Goal: Task Accomplishment & Management: Use online tool/utility

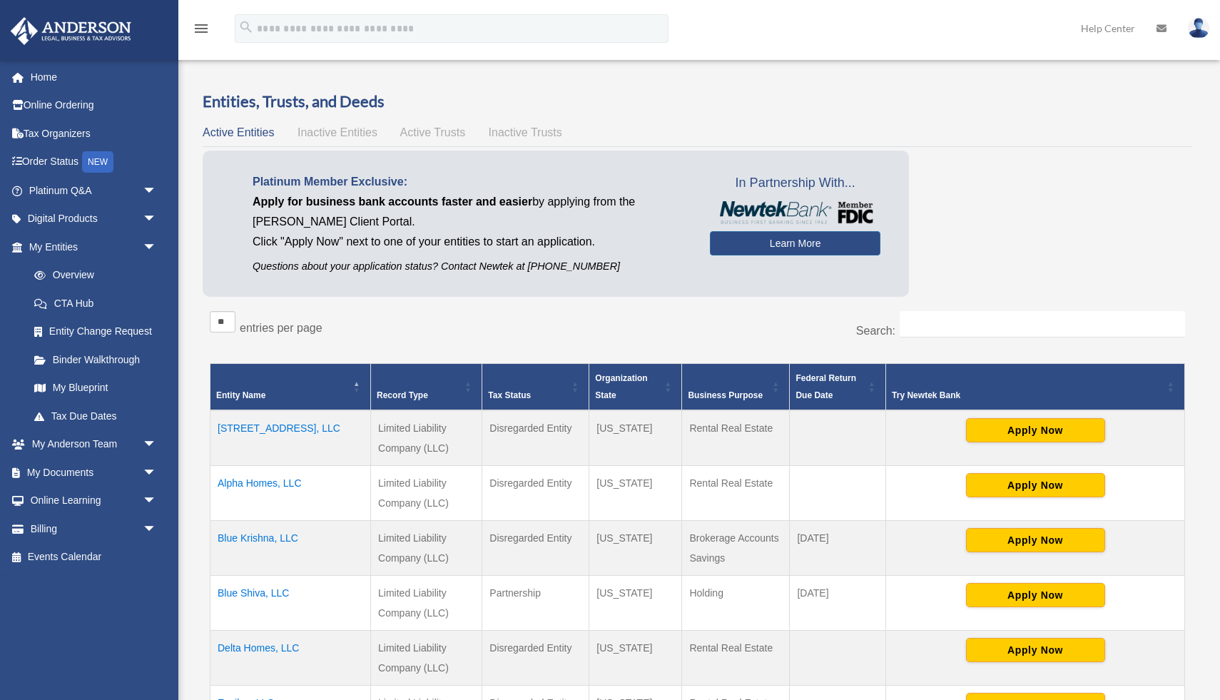
scroll to position [109, 0]
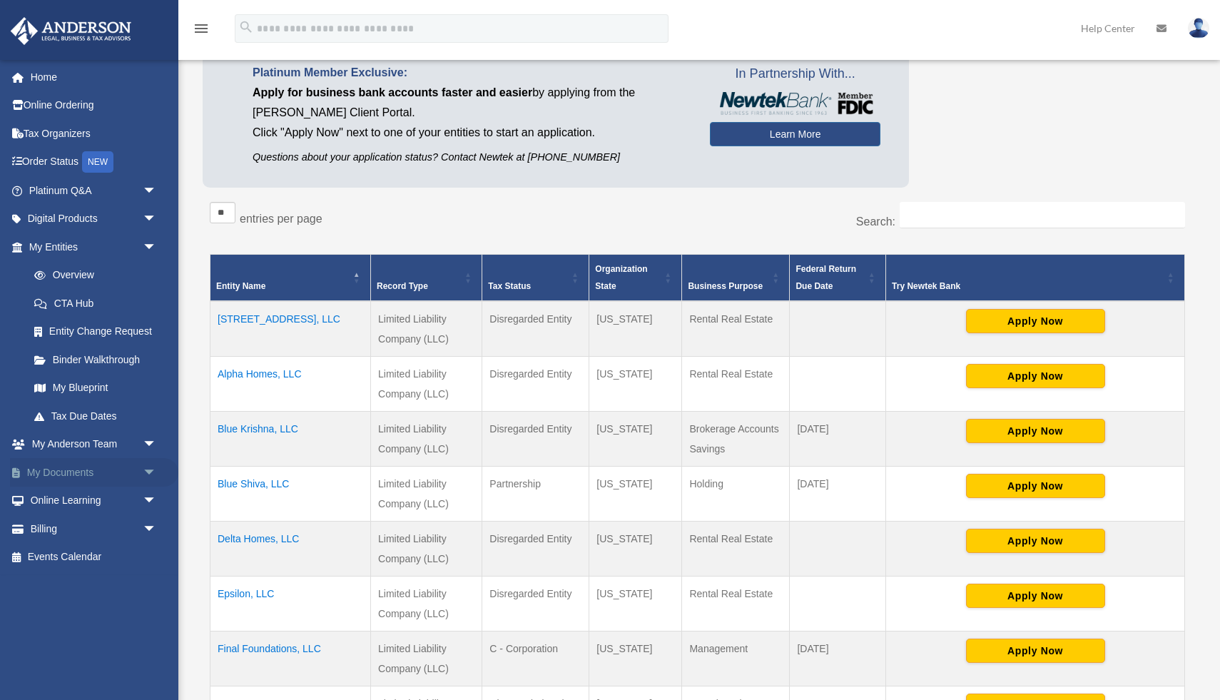
click at [90, 473] on link "My Documents arrow_drop_down" at bounding box center [94, 472] width 168 height 29
click at [149, 472] on span "arrow_drop_down" at bounding box center [157, 472] width 29 height 29
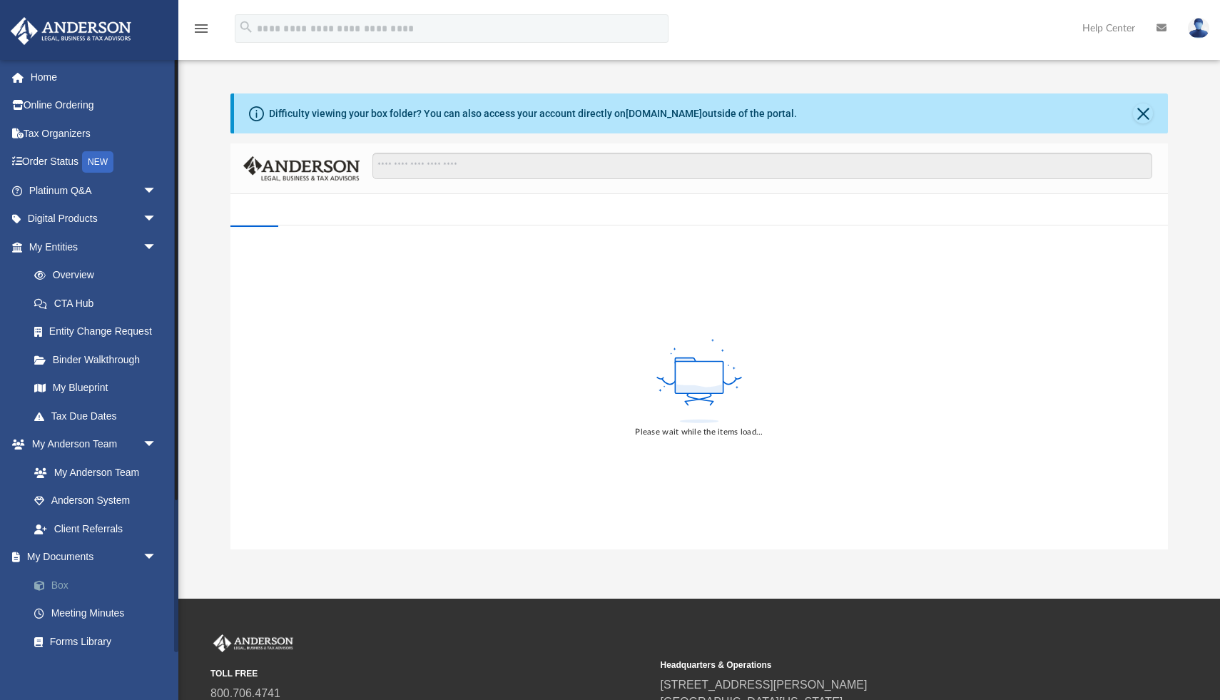
click at [65, 585] on link "Box" at bounding box center [99, 585] width 158 height 29
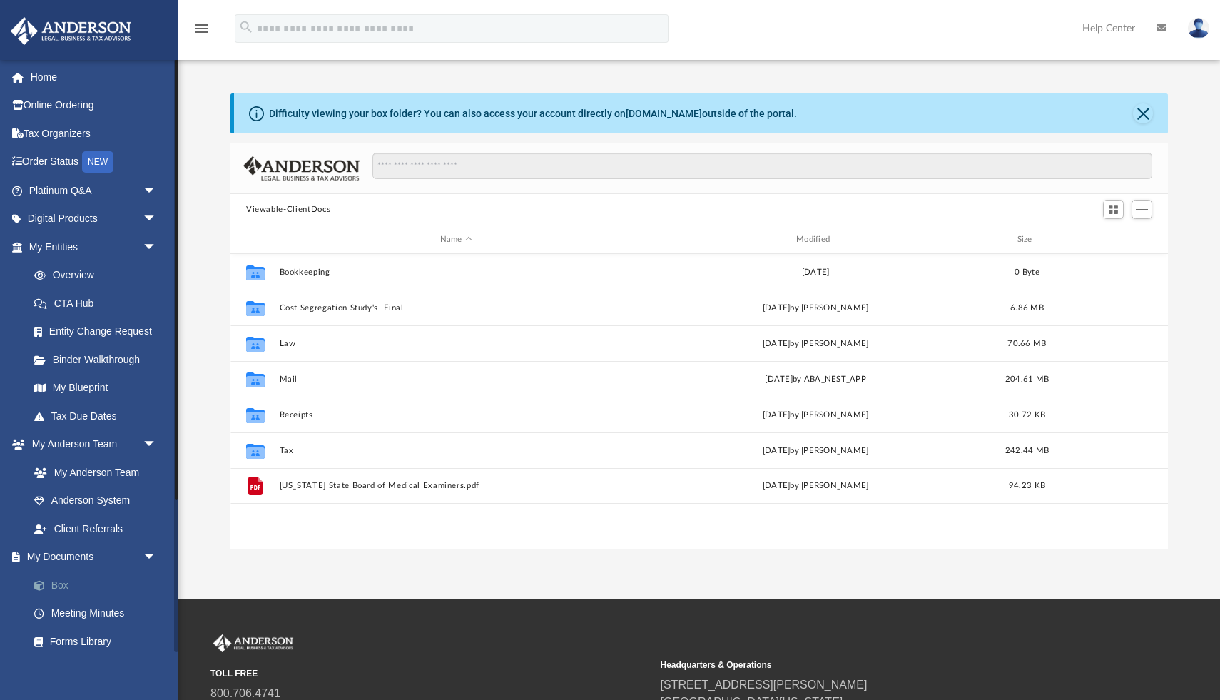
scroll to position [324, 937]
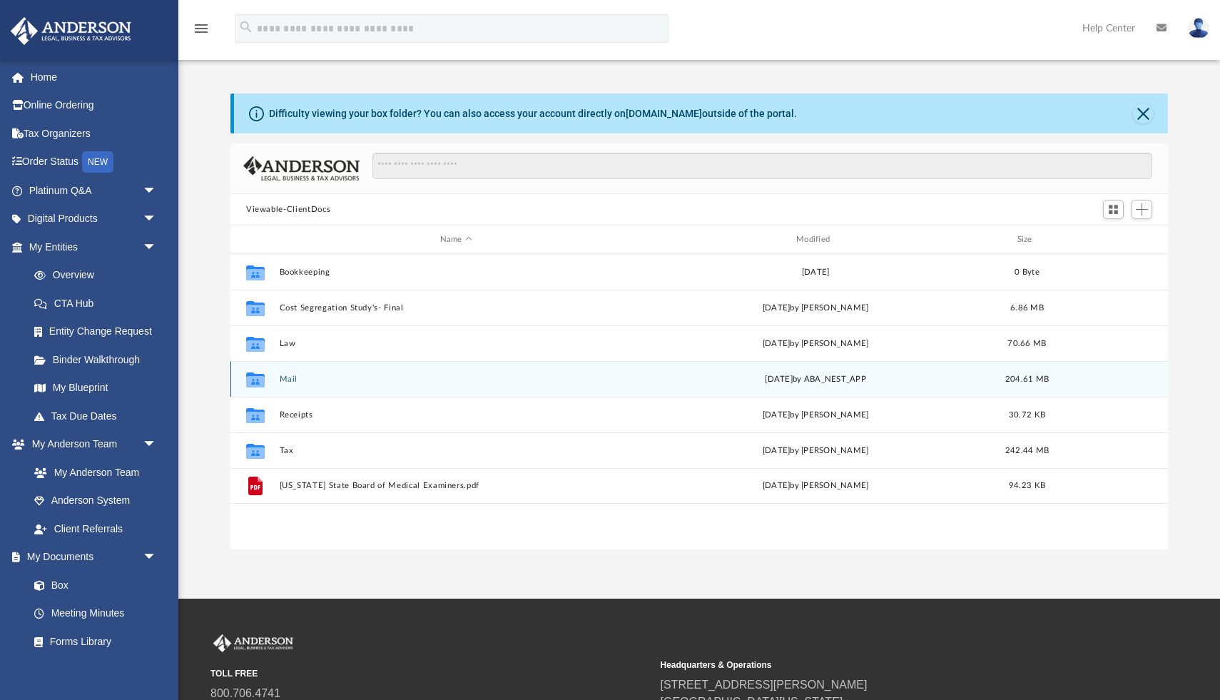
click at [292, 370] on div "Collaborated Folder Mail [DATE] by ABA_NEST_APP 204.61 MB" at bounding box center [698, 379] width 937 height 36
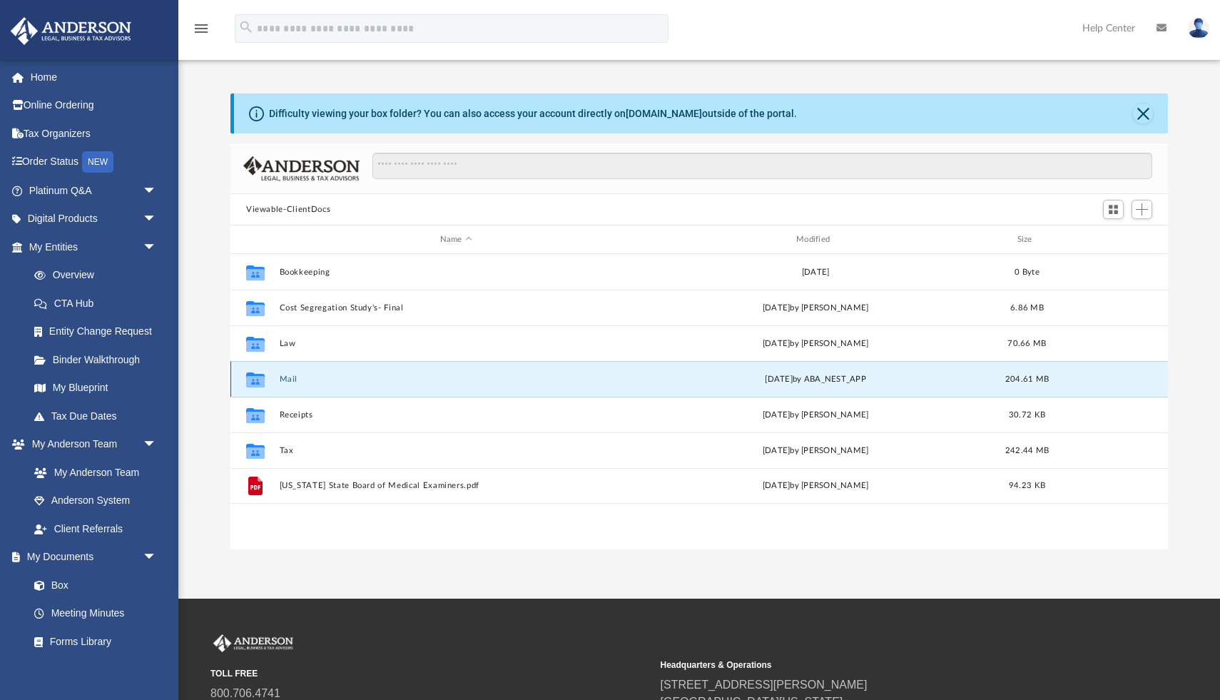
click at [290, 378] on button "Mail" at bounding box center [456, 379] width 353 height 9
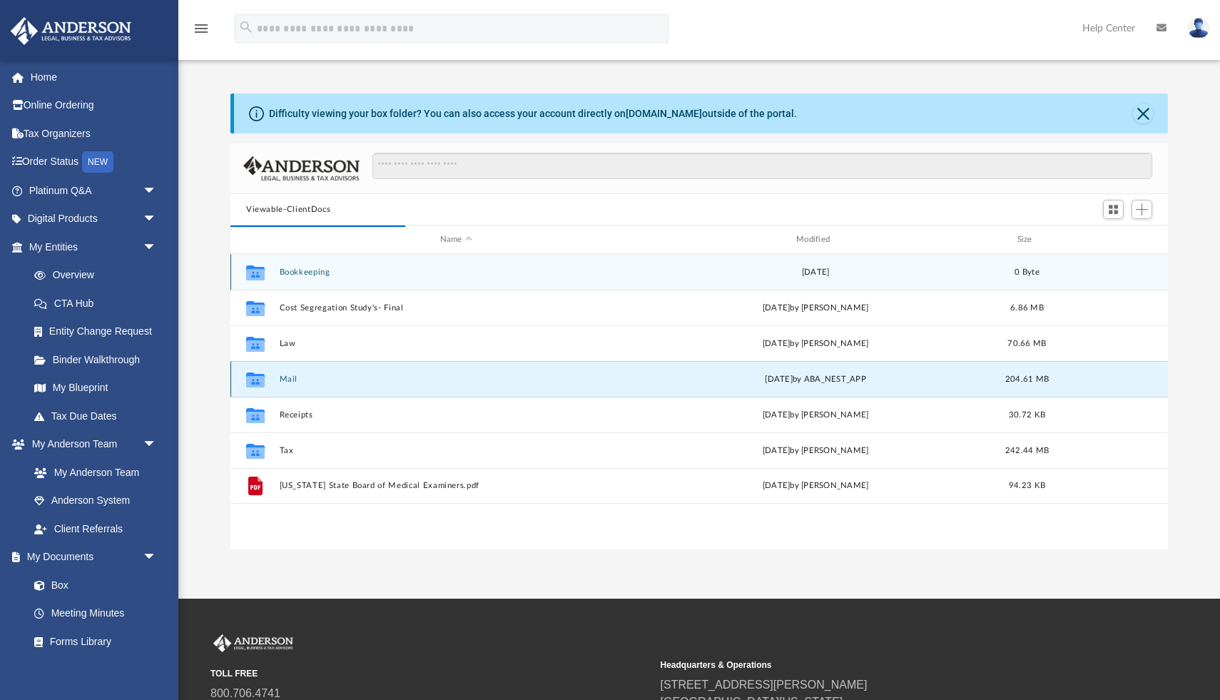
scroll to position [1, 1]
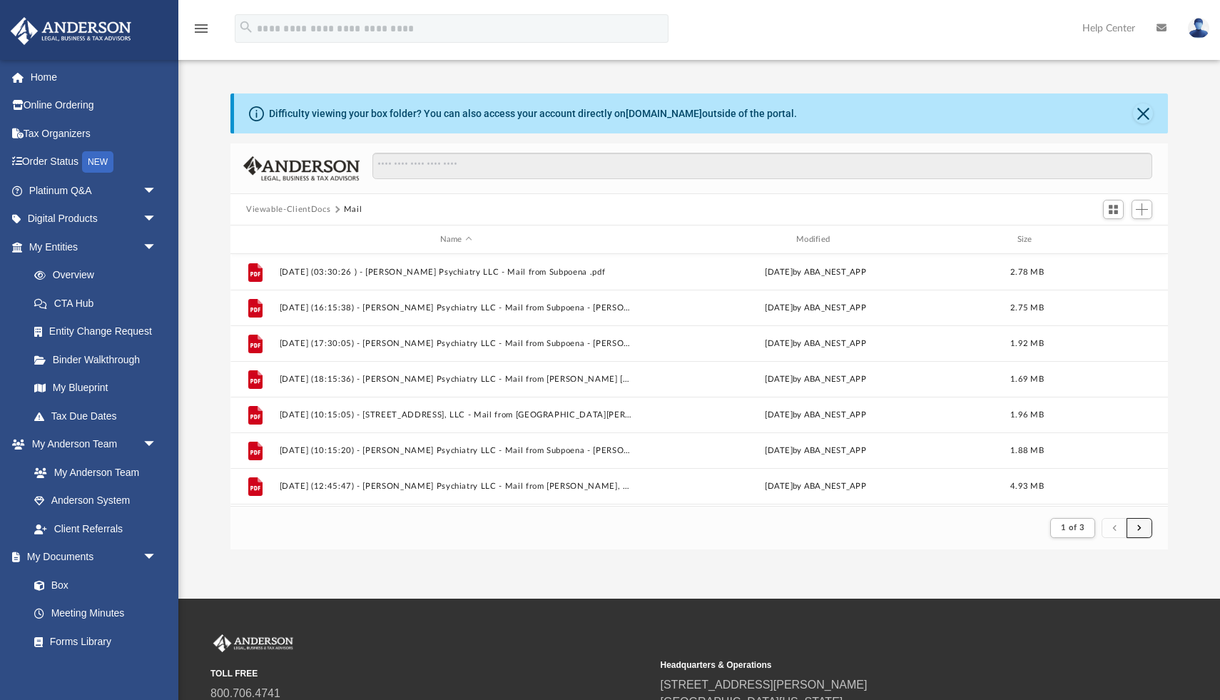
click at [1140, 525] on span "submit" at bounding box center [1139, 528] width 4 height 8
click at [1141, 531] on span "submit" at bounding box center [1139, 528] width 4 height 8
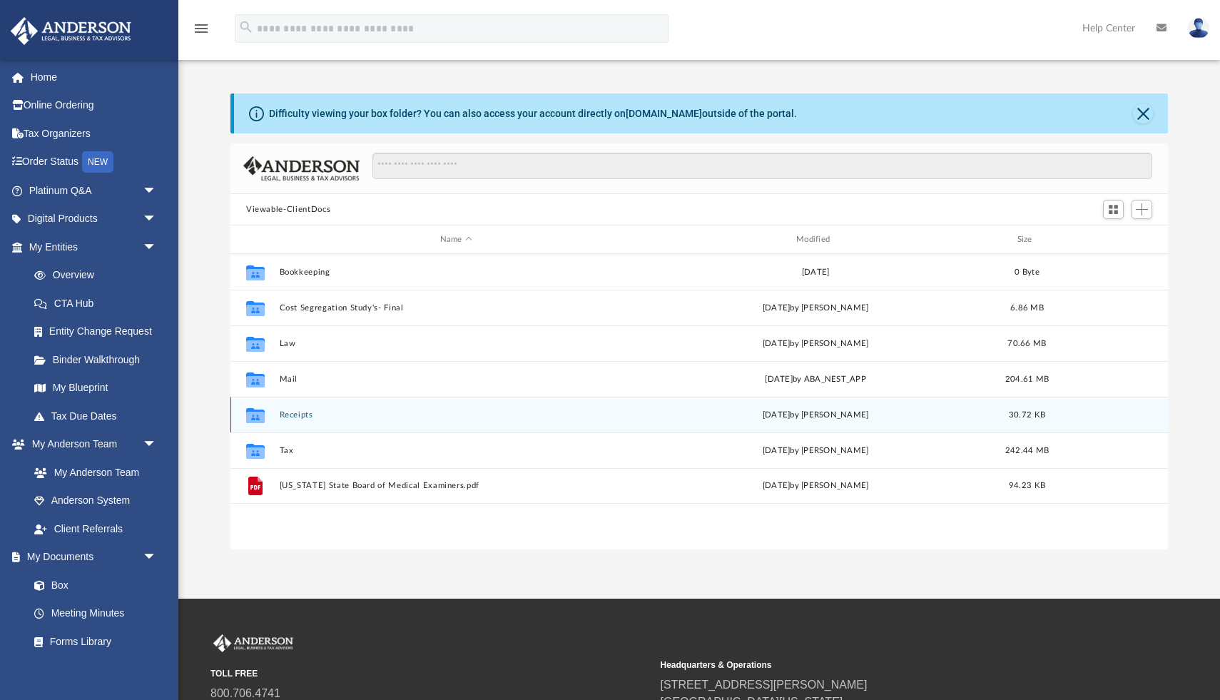
scroll to position [324, 937]
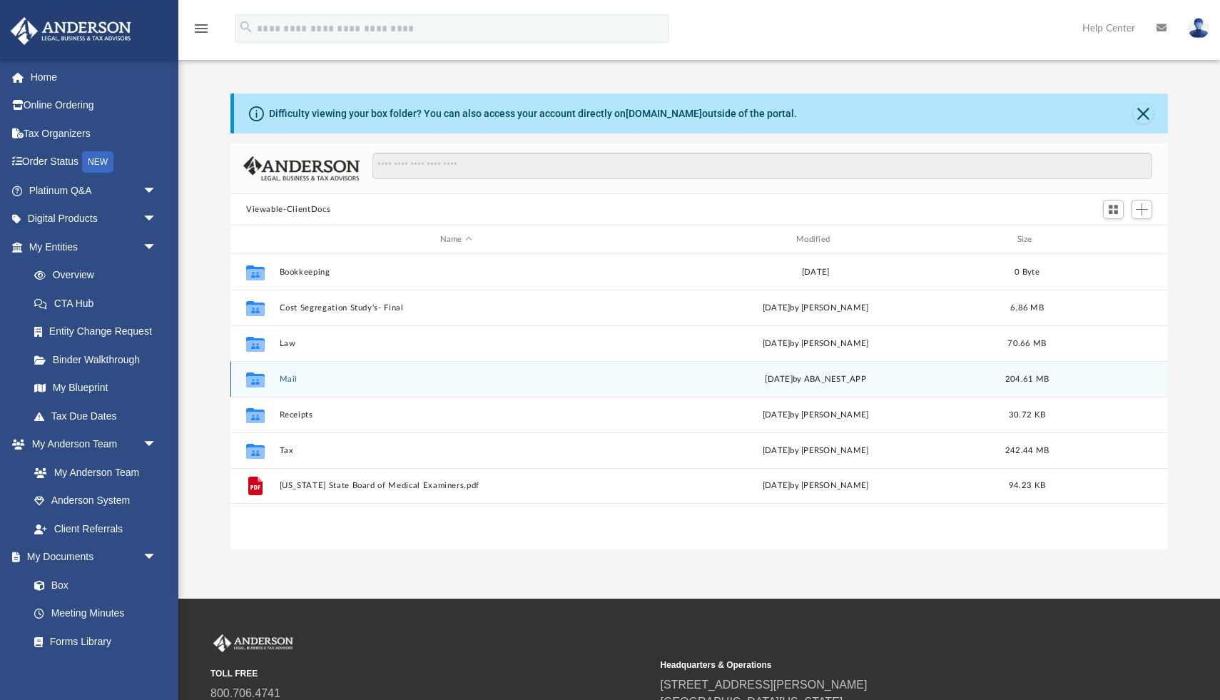
click at [283, 380] on button "Mail" at bounding box center [456, 379] width 353 height 9
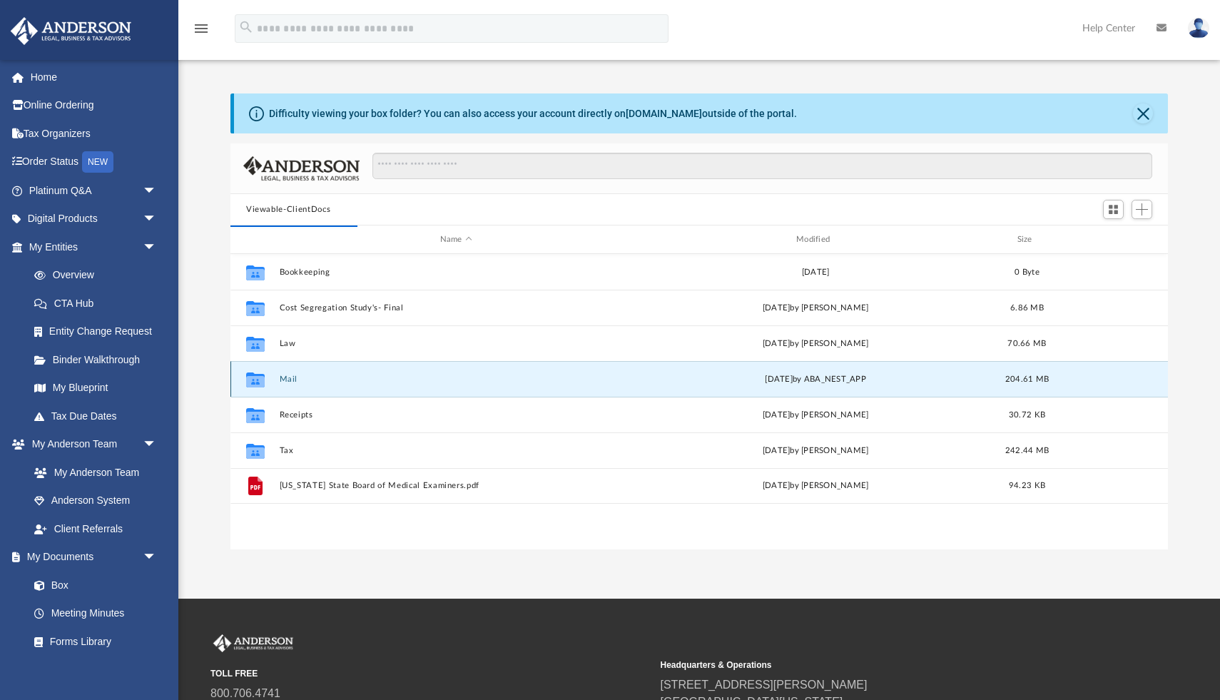
click at [291, 377] on button "Mail" at bounding box center [456, 379] width 353 height 9
click at [283, 377] on button "Mail" at bounding box center [456, 379] width 353 height 9
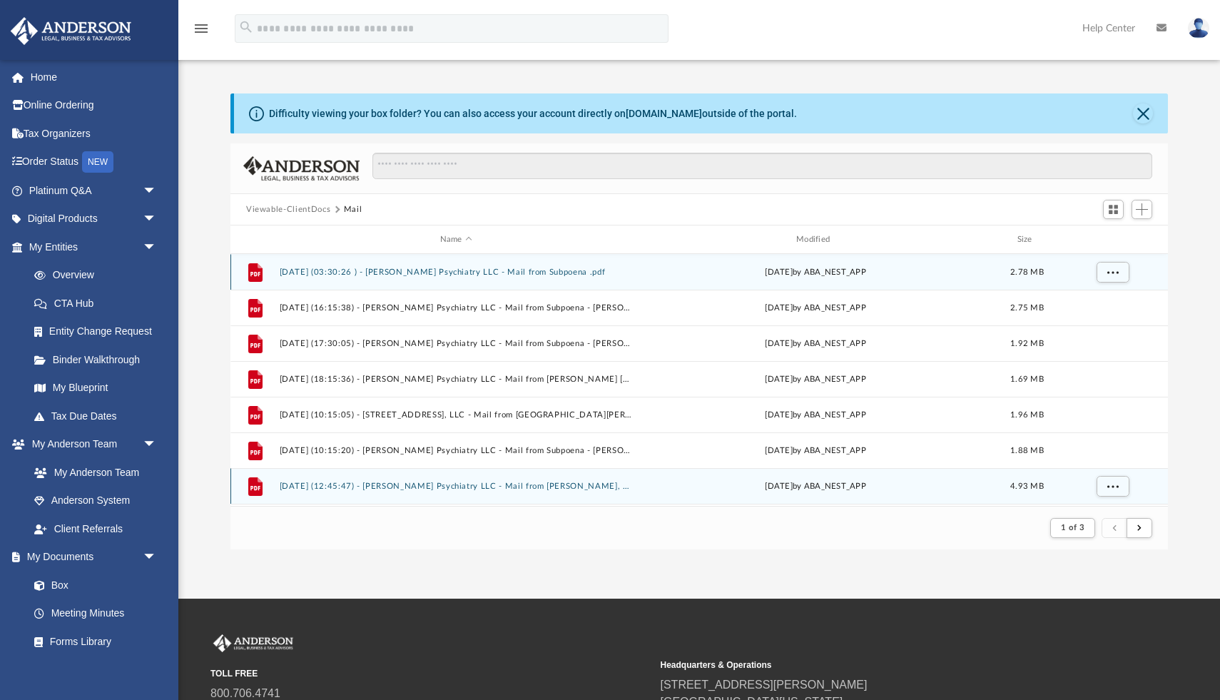
scroll to position [1, 1]
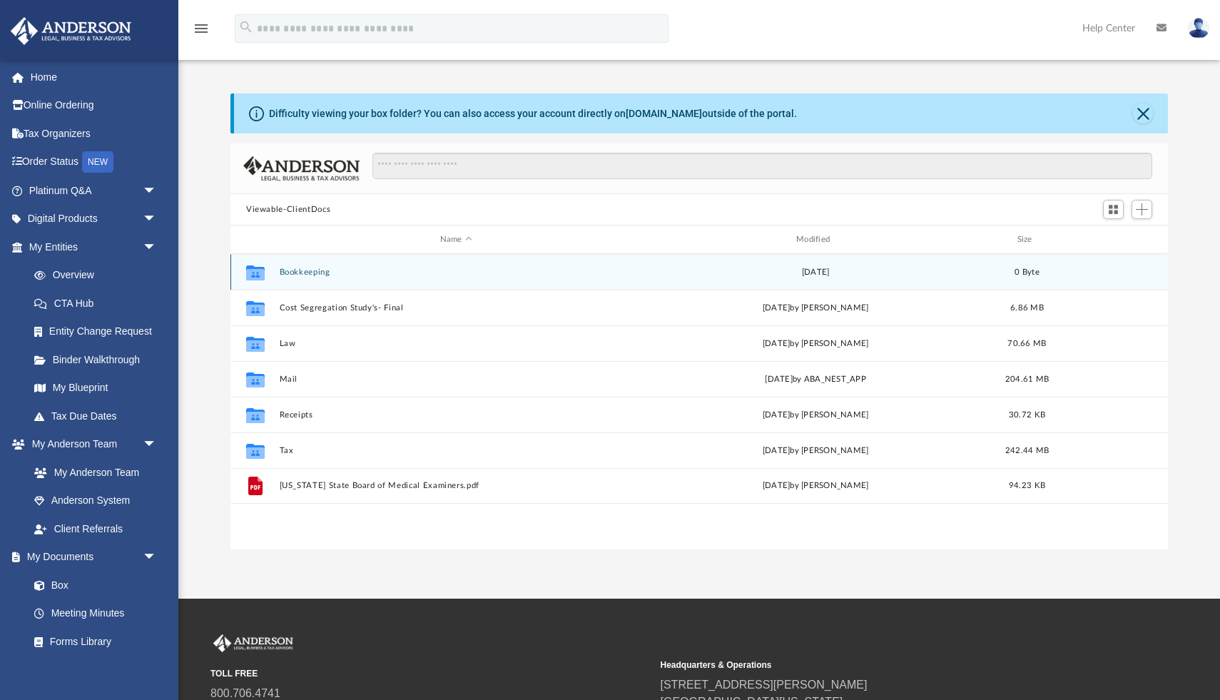
scroll to position [324, 937]
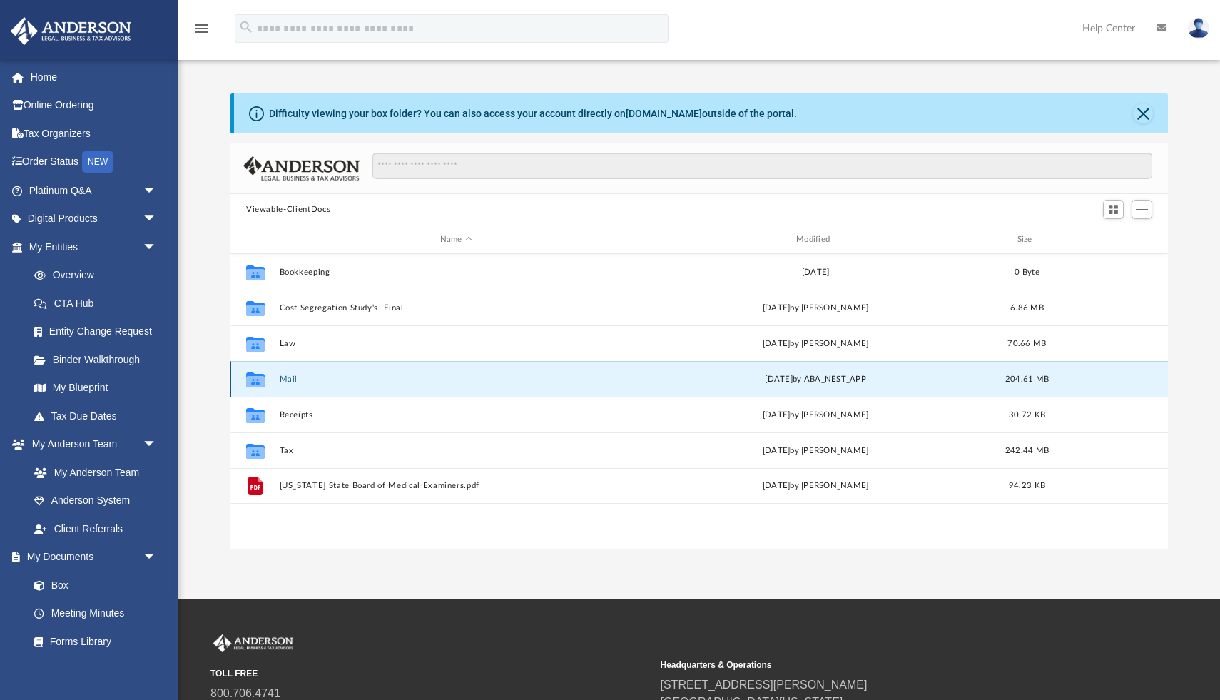
click at [289, 379] on button "Mail" at bounding box center [456, 379] width 353 height 9
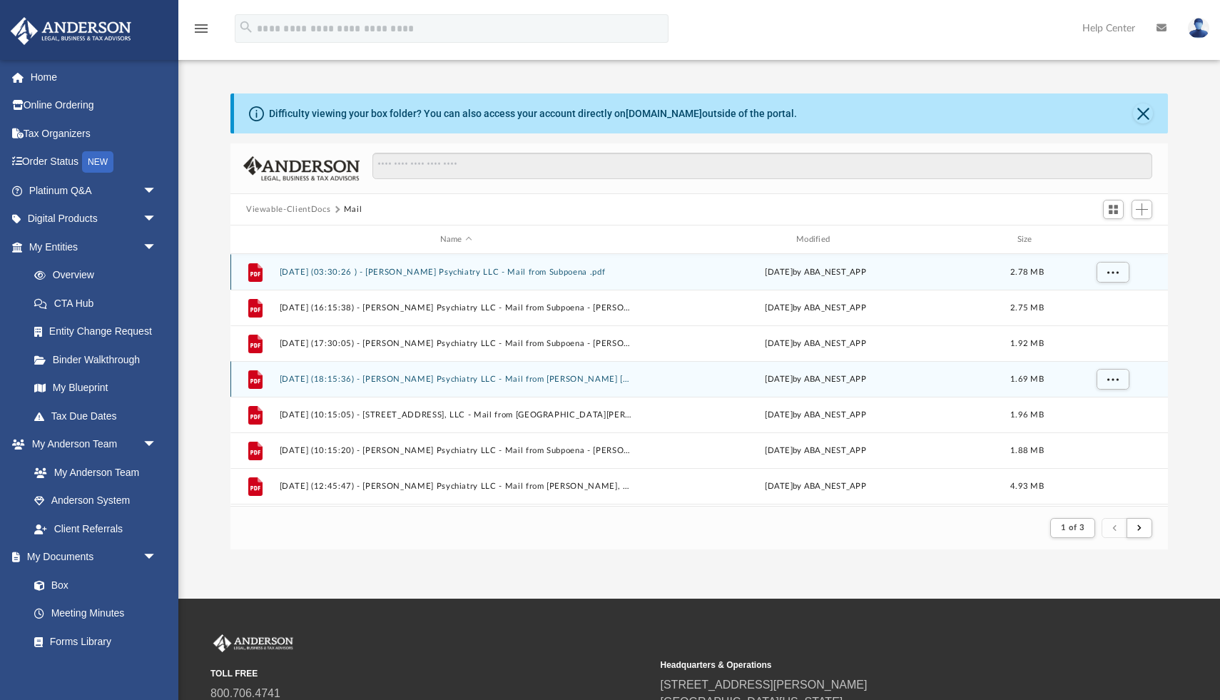
scroll to position [1, 1]
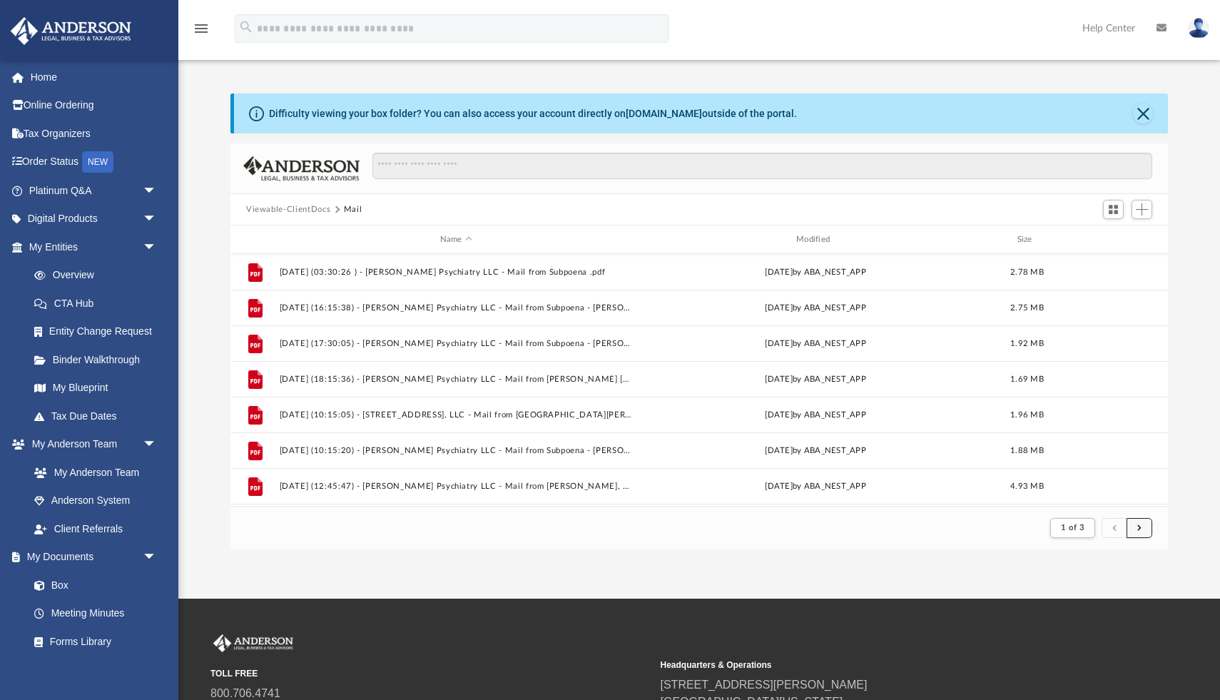
click at [1141, 529] on span "submit" at bounding box center [1139, 528] width 4 height 8
click at [1139, 529] on span "submit" at bounding box center [1139, 528] width 4 height 8
